Goal: Transaction & Acquisition: Purchase product/service

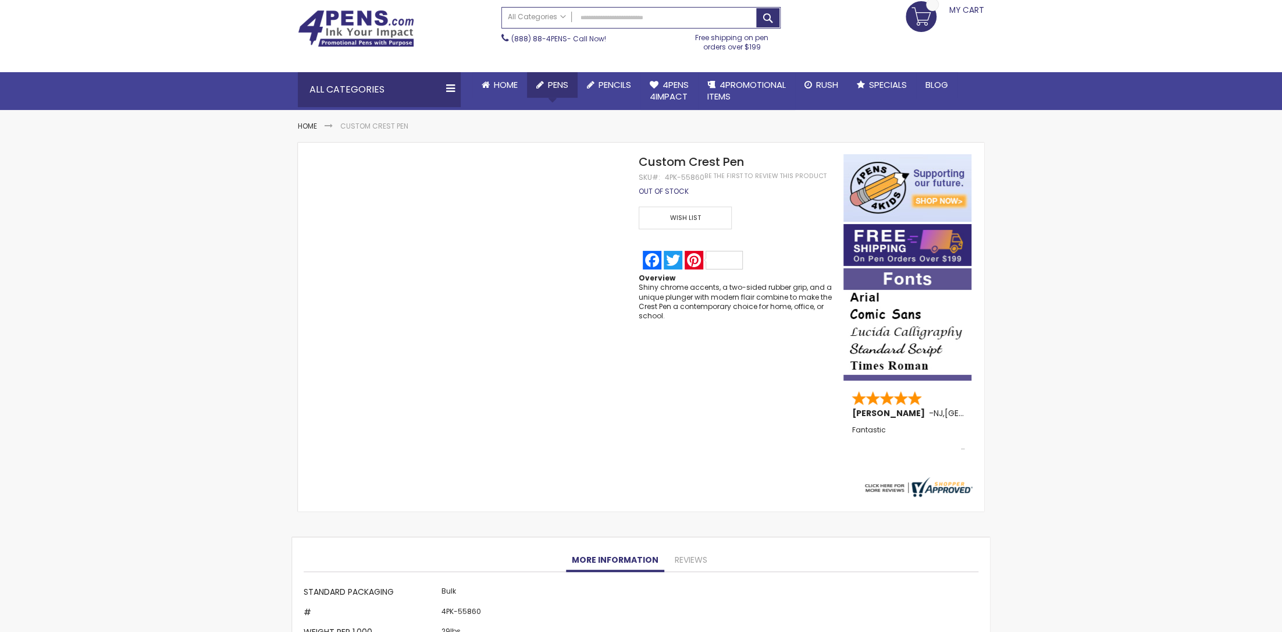
click at [557, 81] on span "Pens" at bounding box center [558, 85] width 20 height 12
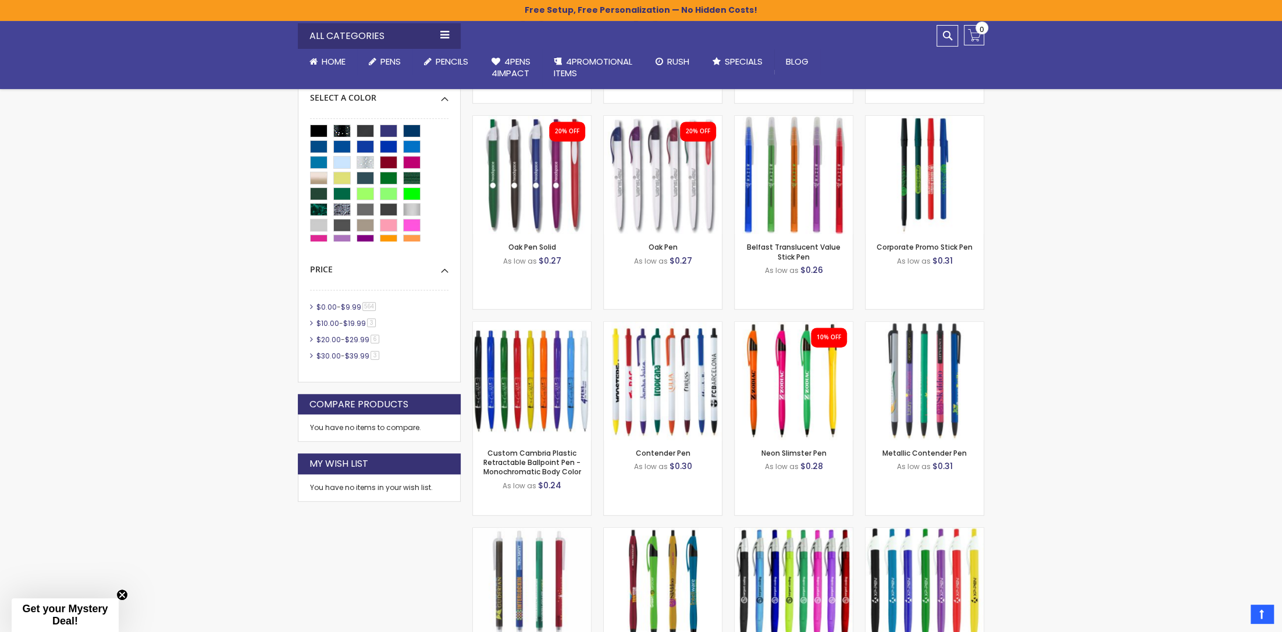
scroll to position [582, 0]
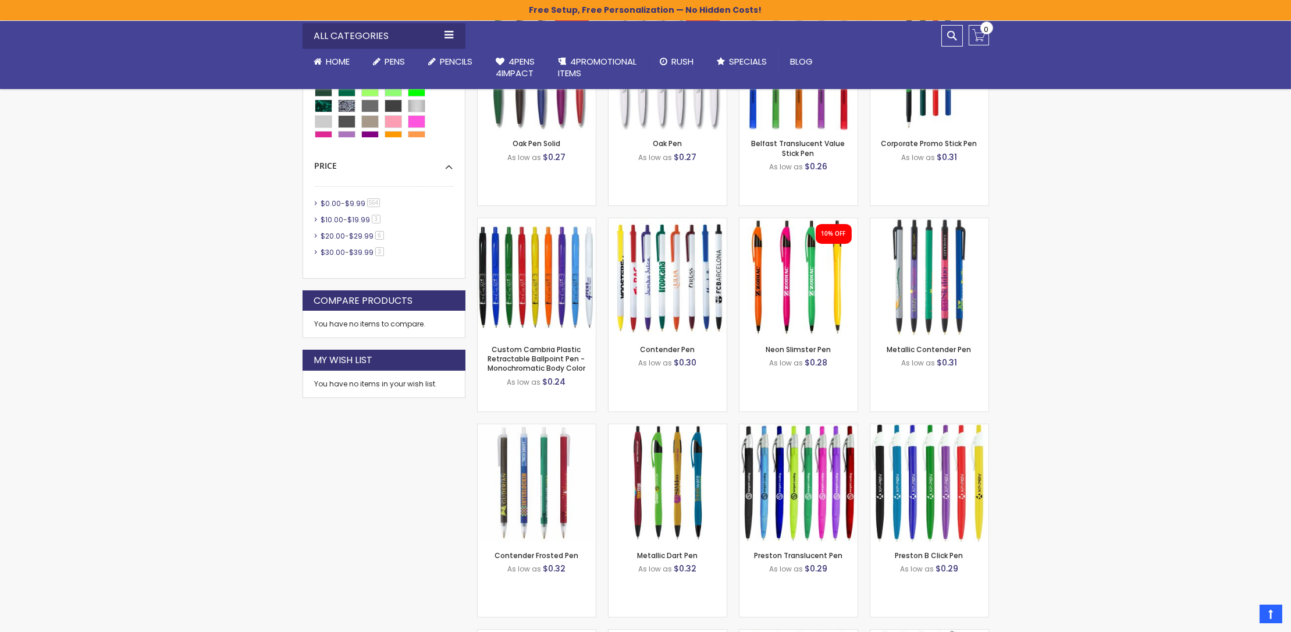
click at [441, 502] on div "Close dialog Sign up to get your Mystery Discount ! Name Email Send Me the Deal…" at bounding box center [645, 316] width 1291 height 632
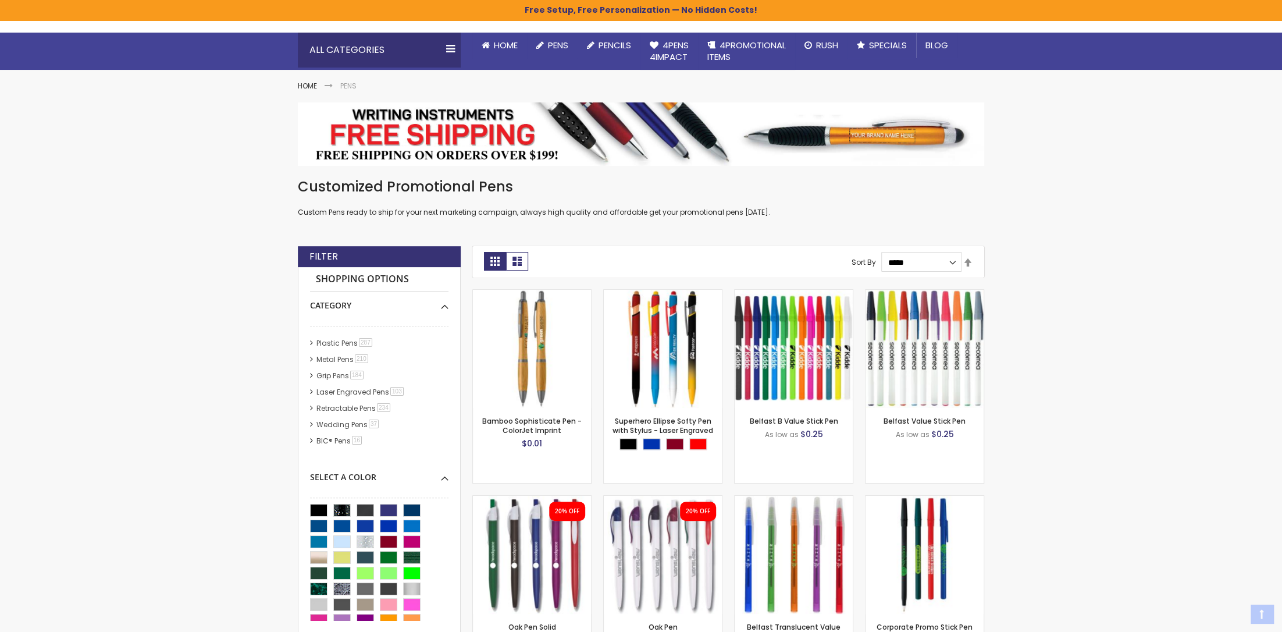
scroll to position [116, 0]
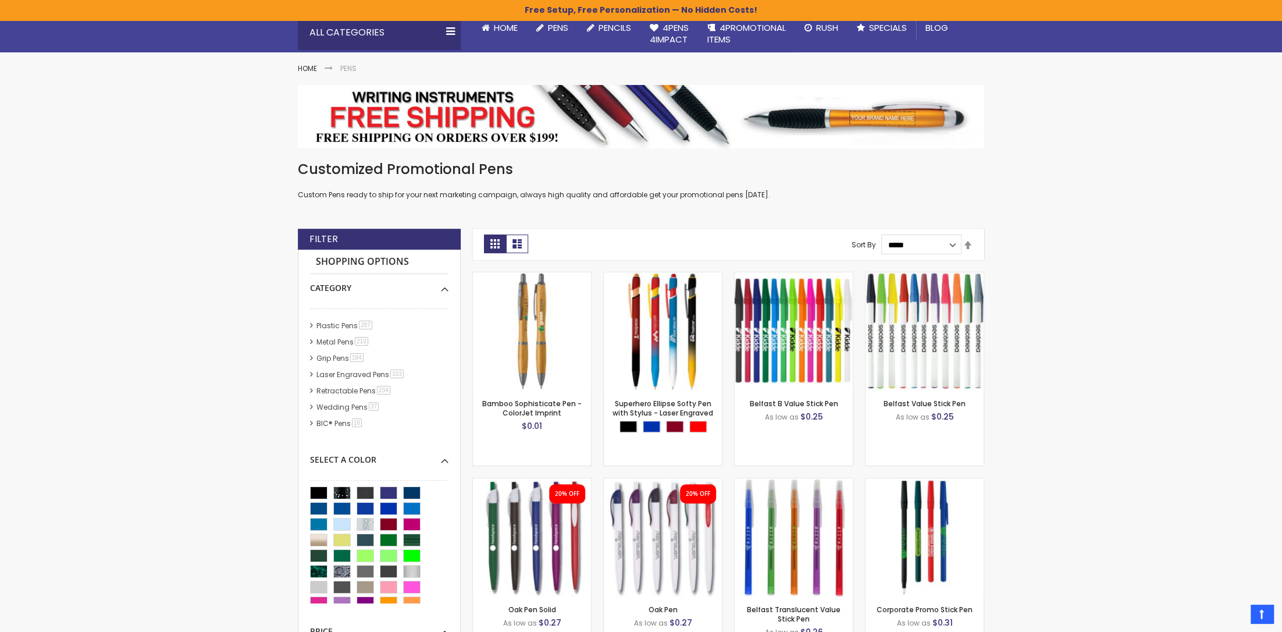
click at [310, 357] on li "Grip Pens 184 item" at bounding box center [379, 358] width 138 height 10
click at [357, 356] on span "184 item" at bounding box center [356, 357] width 13 height 9
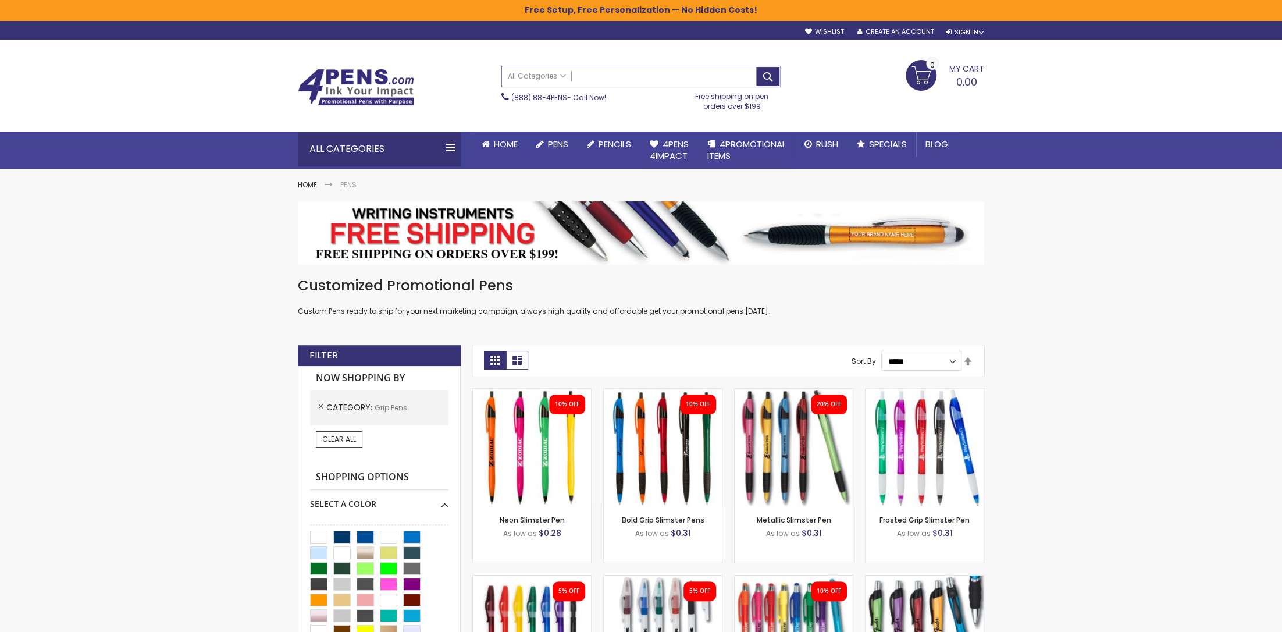
click at [639, 75] on input "Search" at bounding box center [641, 76] width 278 height 20
type input "********"
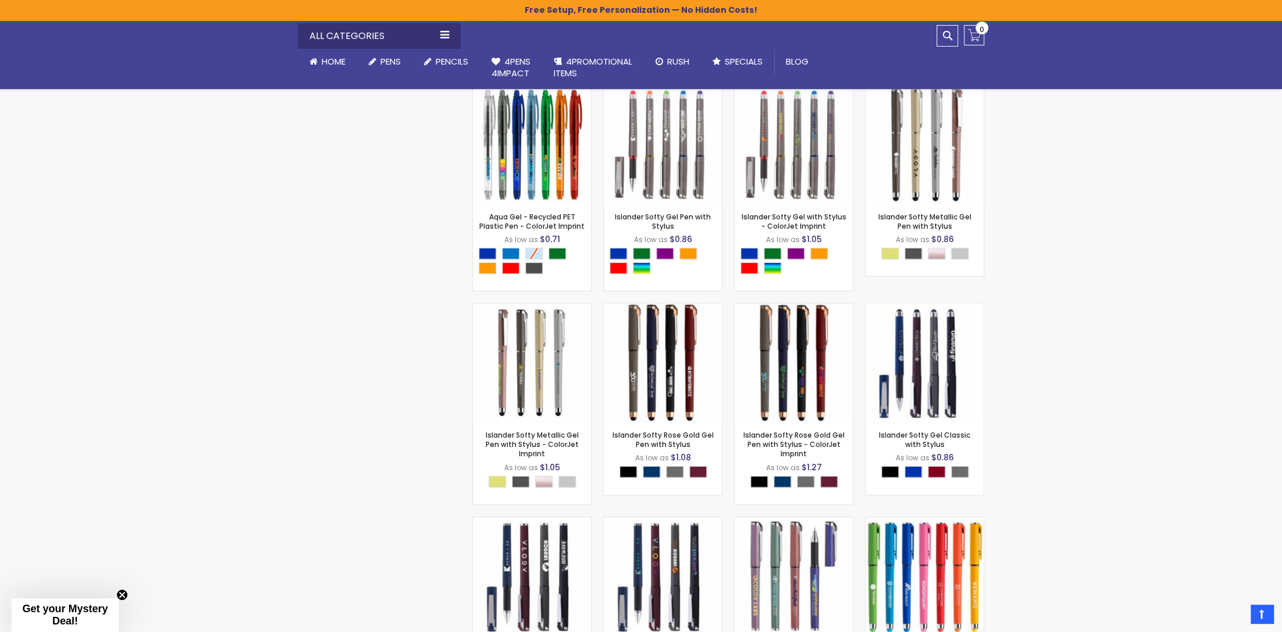
scroll to position [1513, 0]
